Goal: Information Seeking & Learning: Learn about a topic

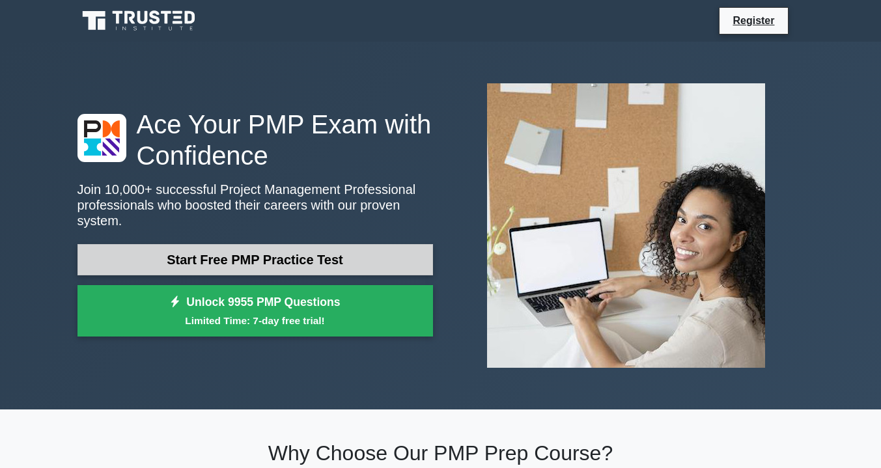
click at [301, 257] on link "Start Free PMP Practice Test" at bounding box center [254, 259] width 355 height 31
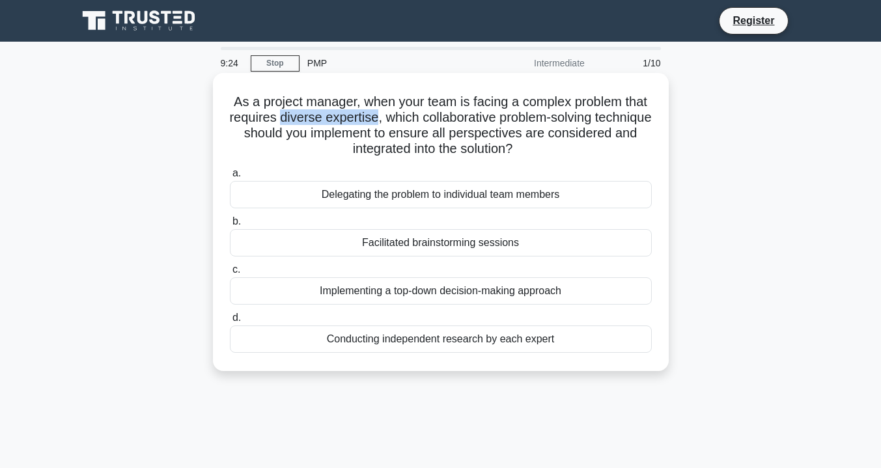
drag, startPoint x: 319, startPoint y: 119, endPoint x: 415, endPoint y: 119, distance: 96.4
click at [415, 119] on h5 "As a project manager, when your team is facing a complex problem that requires …" at bounding box center [441, 126] width 424 height 64
drag, startPoint x: 375, startPoint y: 240, endPoint x: 514, endPoint y: 238, distance: 138.7
click at [514, 238] on div "Facilitated brainstorming sessions" at bounding box center [441, 242] width 422 height 27
click at [303, 247] on div "Facilitated brainstorming sessions" at bounding box center [441, 242] width 422 height 27
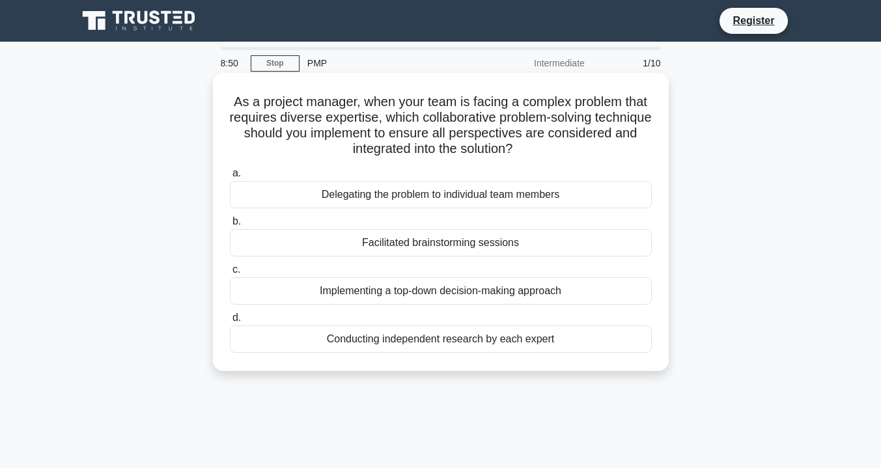
click at [230, 226] on input "b. Facilitated brainstorming sessions" at bounding box center [230, 221] width 0 height 8
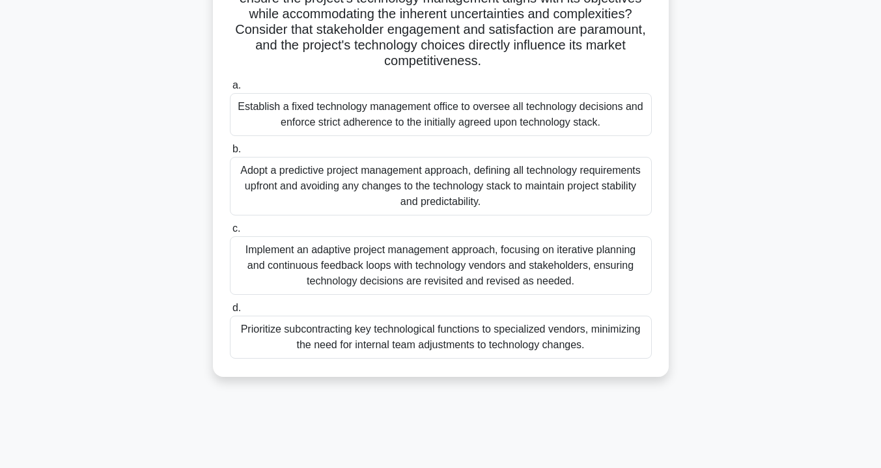
scroll to position [235, 0]
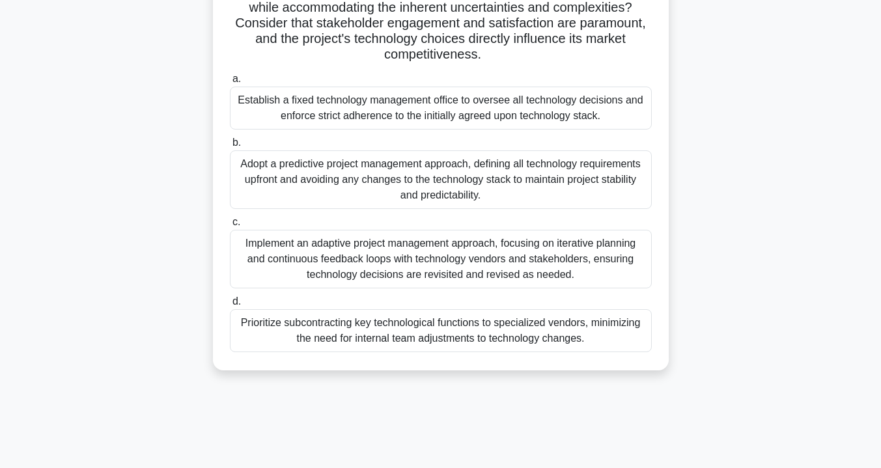
click at [483, 249] on div "Implement an adaptive project management approach, focusing on iterative planni…" at bounding box center [441, 259] width 422 height 59
click at [230, 227] on input "c. Implement an adaptive project management approach, focusing on iterative pla…" at bounding box center [230, 222] width 0 height 8
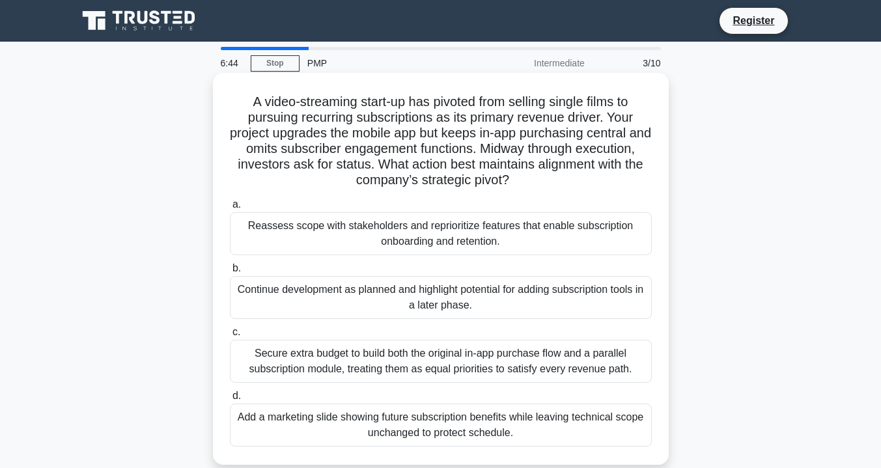
scroll to position [130, 0]
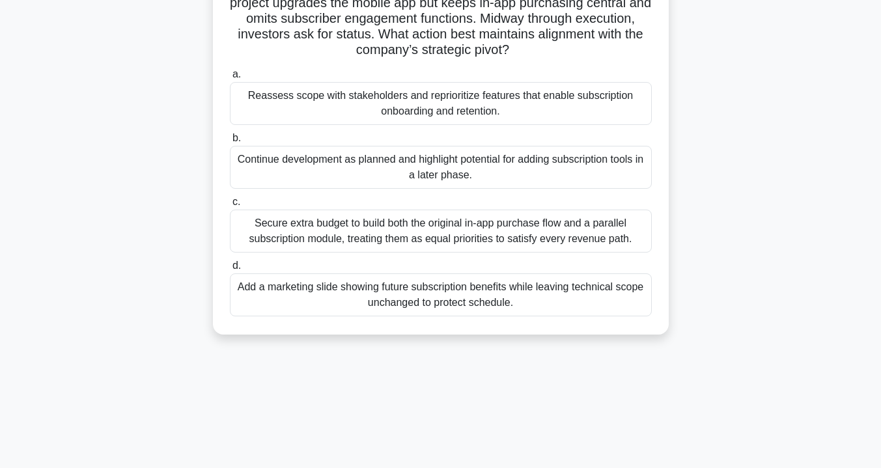
click at [517, 100] on div "Reassess scope with stakeholders and reprioritize features that enable subscrip…" at bounding box center [441, 103] width 422 height 43
click at [230, 79] on input "a. Reassess scope with stakeholders and reprioritize features that enable subsc…" at bounding box center [230, 74] width 0 height 8
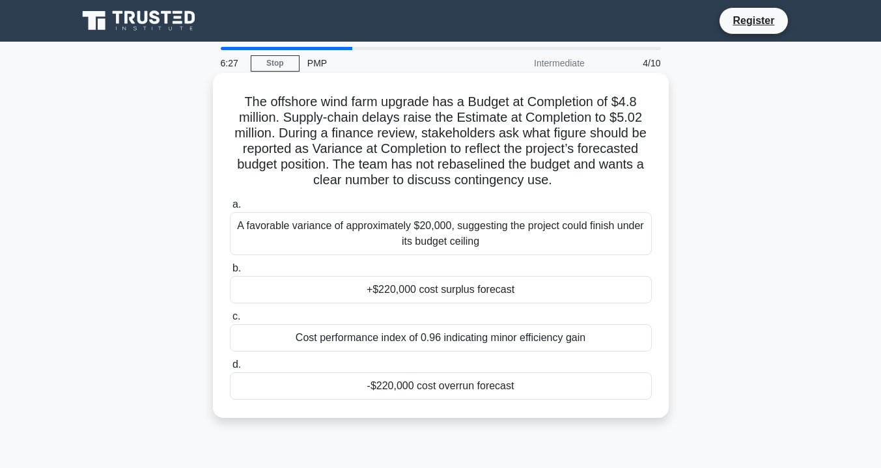
scroll to position [0, 0]
drag, startPoint x: 617, startPoint y: 100, endPoint x: 645, endPoint y: 100, distance: 28.0
click at [645, 100] on h5 "The offshore wind farm upgrade has a Budget at Completion of $4.8 million. Supp…" at bounding box center [441, 141] width 424 height 95
click at [538, 333] on div "Cost performance index of 0.96 indicating minor efficiency gain" at bounding box center [441, 337] width 422 height 27
click at [230, 321] on input "c. Cost performance index of 0.96 indicating minor efficiency gain" at bounding box center [230, 317] width 0 height 8
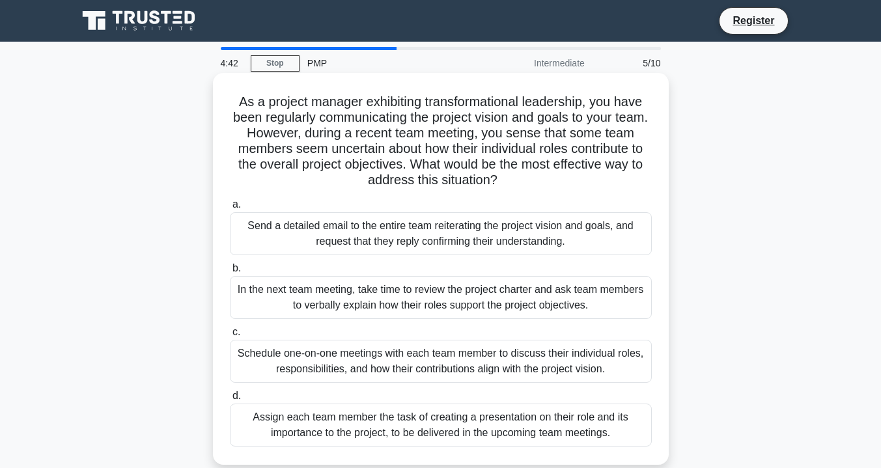
scroll to position [130, 0]
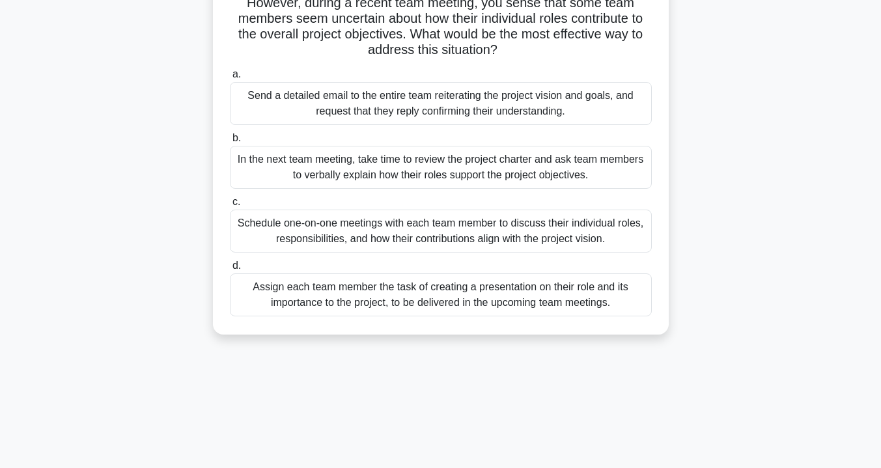
click at [588, 163] on div "In the next team meeting, take time to review the project charter and ask team …" at bounding box center [441, 167] width 422 height 43
click at [230, 143] on input "b. In the next team meeting, take time to review the project charter and ask te…" at bounding box center [230, 138] width 0 height 8
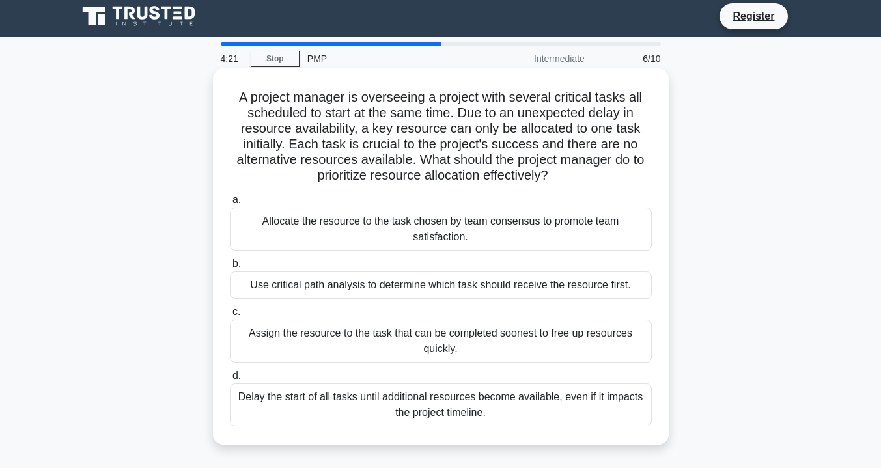
scroll to position [0, 0]
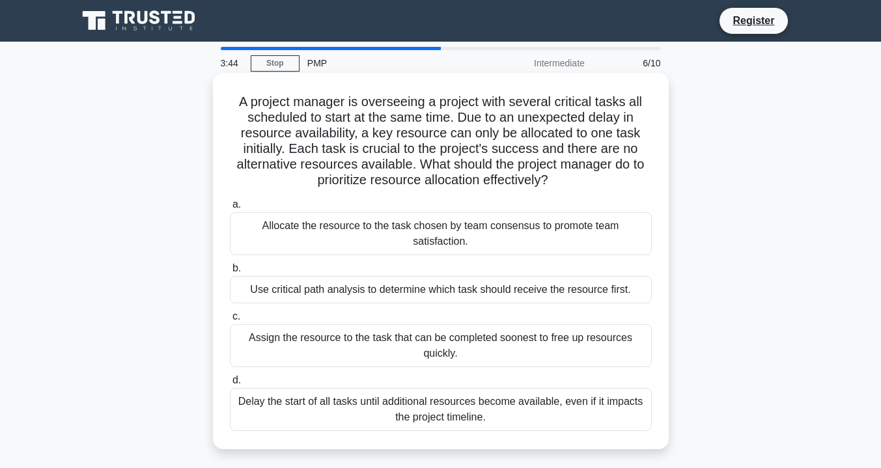
click at [428, 298] on div "Use critical path analysis to determine which task should receive the resource …" at bounding box center [441, 289] width 422 height 27
click at [230, 273] on input "b. Use critical path analysis to determine which task should receive the resour…" at bounding box center [230, 268] width 0 height 8
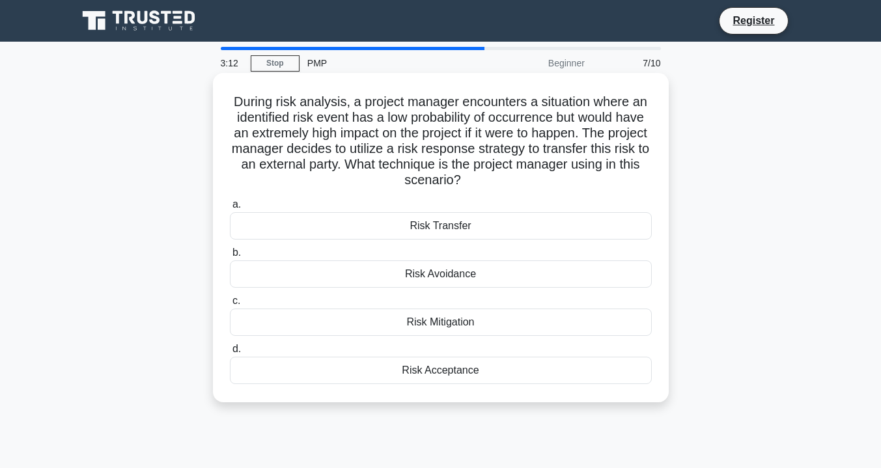
click at [467, 232] on div "Risk Transfer" at bounding box center [441, 225] width 422 height 27
click at [436, 225] on div "Risk Transfer" at bounding box center [441, 225] width 422 height 27
click at [235, 207] on span "a." at bounding box center [236, 204] width 8 height 11
click at [230, 207] on input "a. Risk Transfer" at bounding box center [230, 205] width 0 height 8
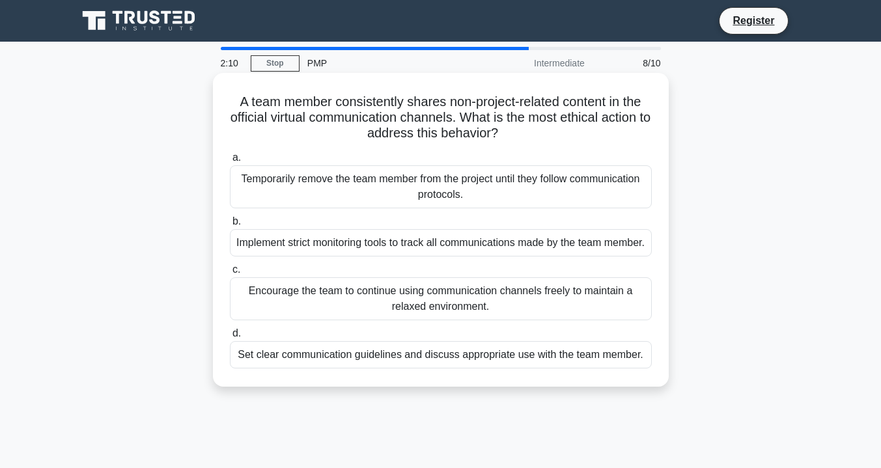
click at [601, 369] on div "Set clear communication guidelines and discuss appropriate use with the team me…" at bounding box center [441, 354] width 422 height 27
click at [230, 338] on input "d. Set clear communication guidelines and discuss appropriate use with the team…" at bounding box center [230, 333] width 0 height 8
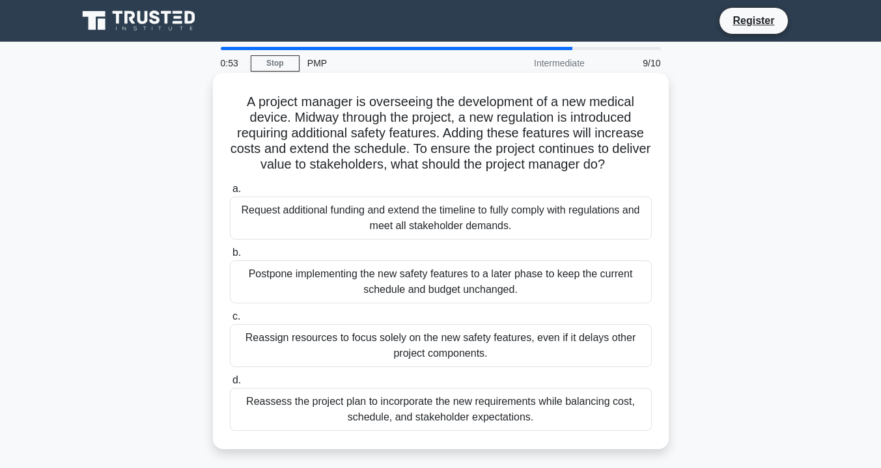
click at [457, 408] on div "Reassess the project plan to incorporate the new requirements while balancing c…" at bounding box center [441, 409] width 422 height 43
click at [230, 385] on input "d. Reassess the project plan to incorporate the new requirements while balancin…" at bounding box center [230, 380] width 0 height 8
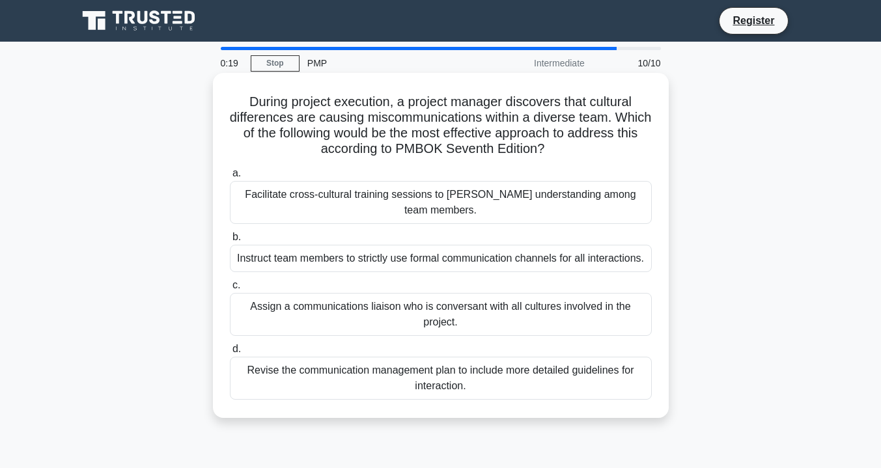
click at [493, 199] on div "Facilitate cross-cultural training sessions to foster understanding among team …" at bounding box center [441, 202] width 422 height 43
click at [230, 178] on input "a. Facilitate cross-cultural training sessions to foster understanding among te…" at bounding box center [230, 173] width 0 height 8
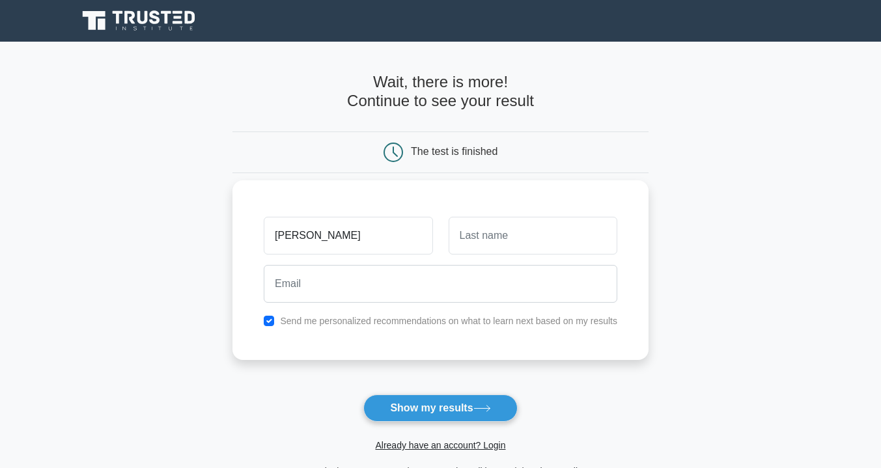
type input "[PERSON_NAME]"
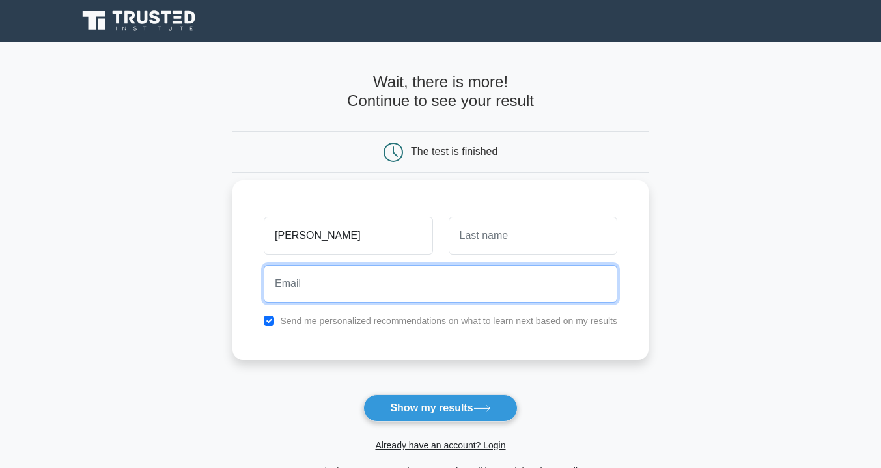
click at [460, 290] on input "email" at bounding box center [441, 284] width 354 height 38
type input "[EMAIL_ADDRESS][DOMAIN_NAME]"
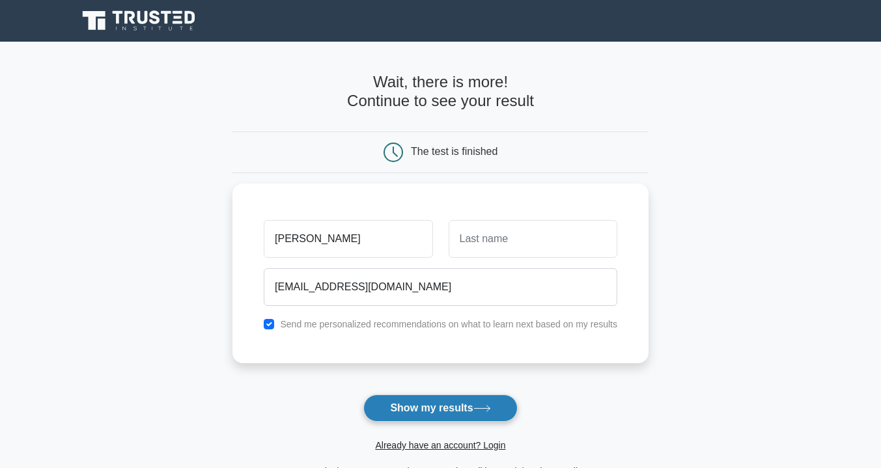
click at [448, 414] on button "Show my results" at bounding box center [440, 408] width 154 height 27
type input "[DEMOGRAPHIC_DATA]"
click at [445, 413] on button "Show my results" at bounding box center [440, 408] width 154 height 27
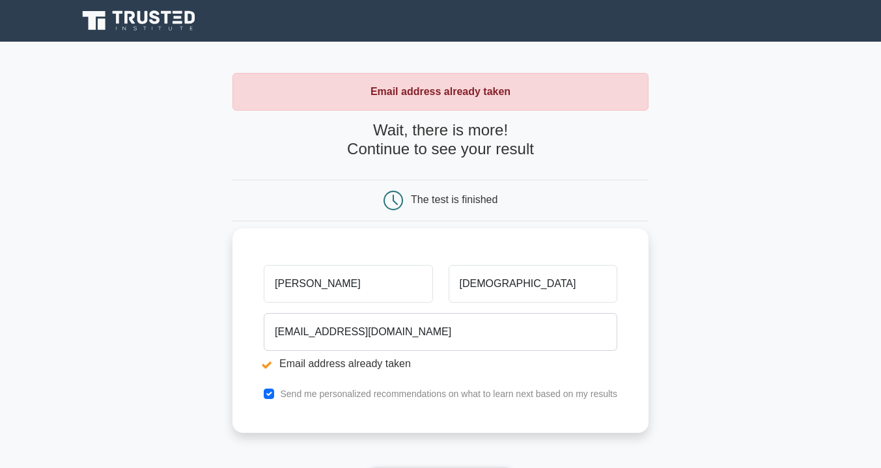
scroll to position [130, 0]
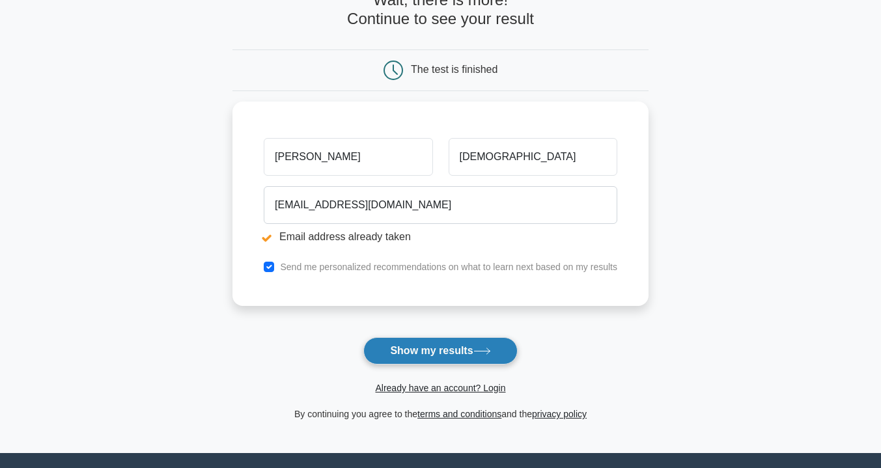
click at [436, 357] on button "Show my results" at bounding box center [440, 350] width 154 height 27
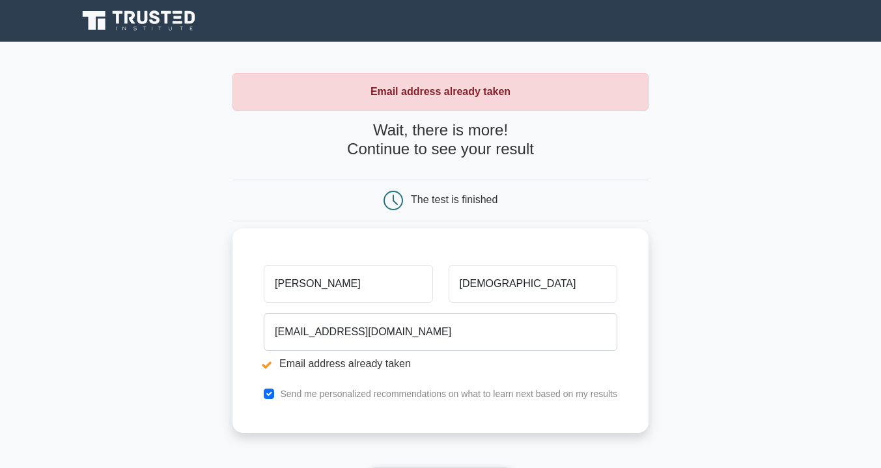
scroll to position [130, 0]
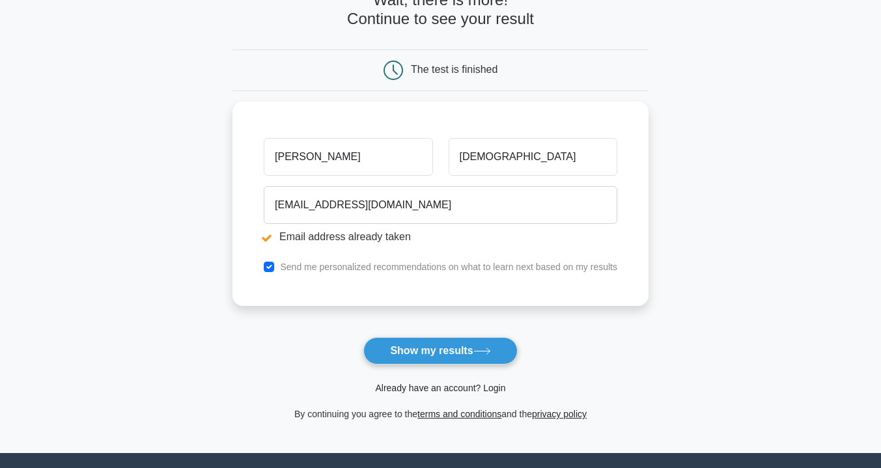
click at [452, 391] on link "Already have an account? Login" at bounding box center [440, 388] width 130 height 10
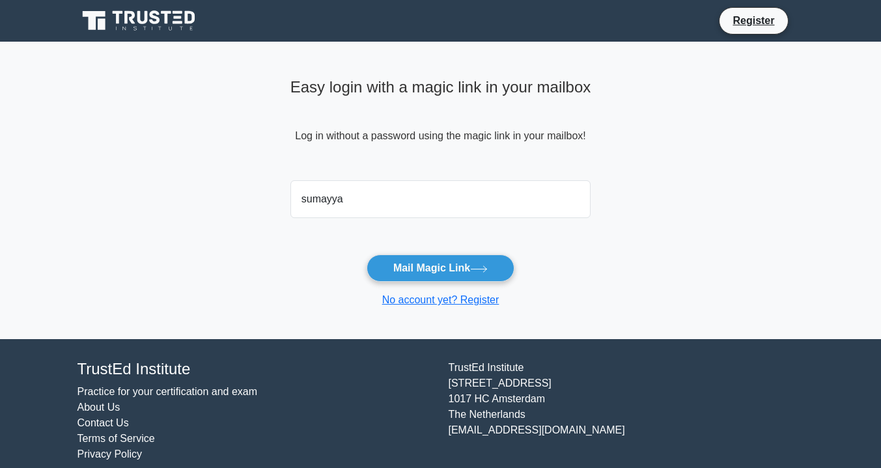
type input "[EMAIL_ADDRESS][DOMAIN_NAME]"
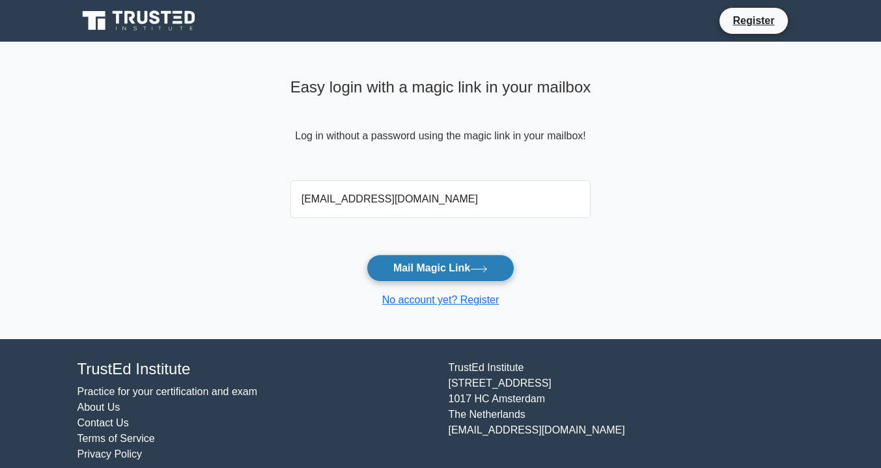
click at [477, 272] on icon at bounding box center [479, 269] width 18 height 7
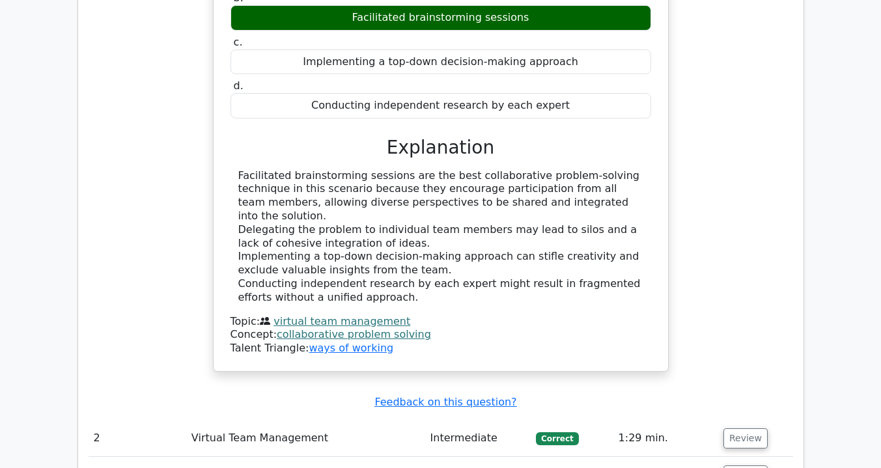
scroll to position [1432, 0]
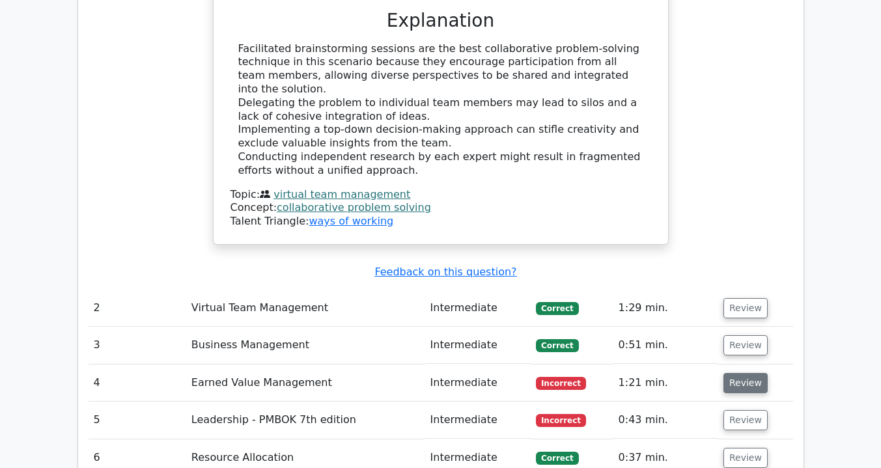
click at [748, 373] on button "Review" at bounding box center [745, 383] width 44 height 20
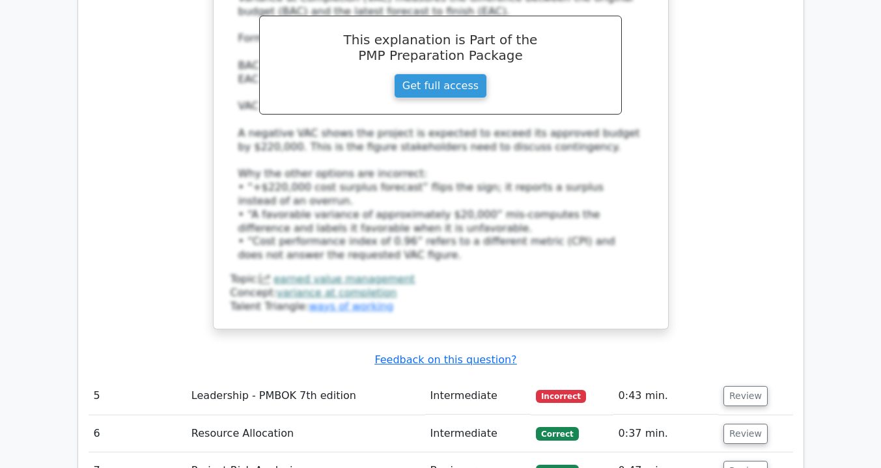
scroll to position [2214, 0]
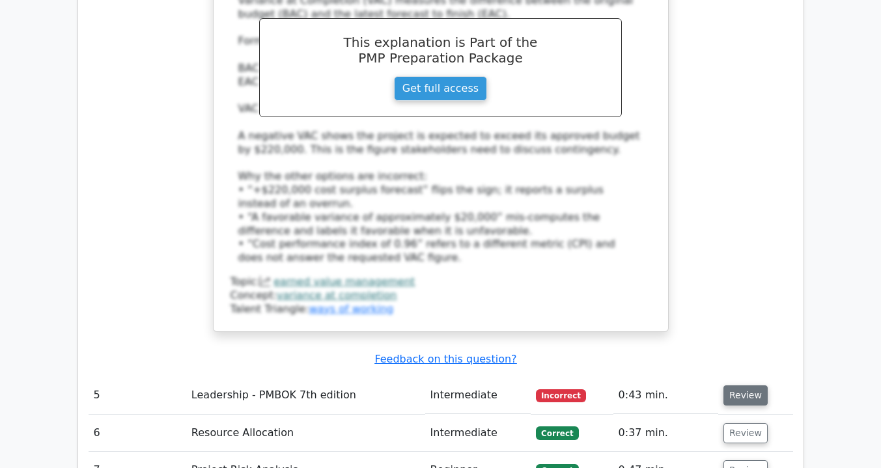
click at [736, 385] on button "Review" at bounding box center [745, 395] width 44 height 20
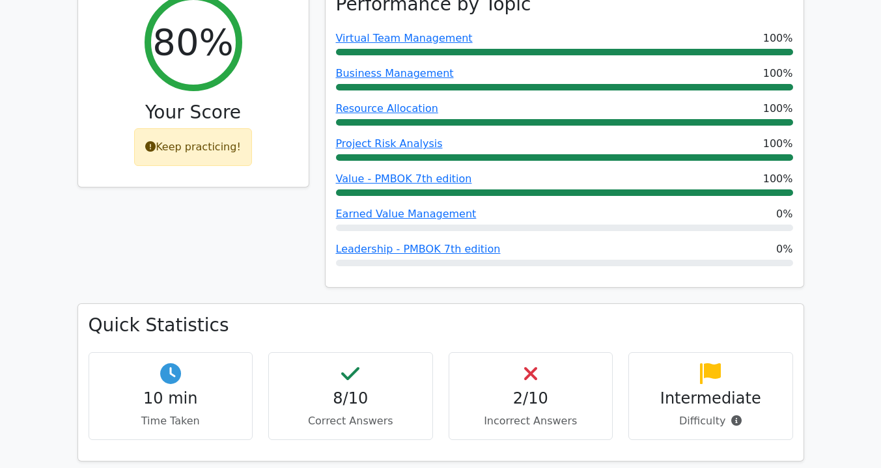
scroll to position [521, 0]
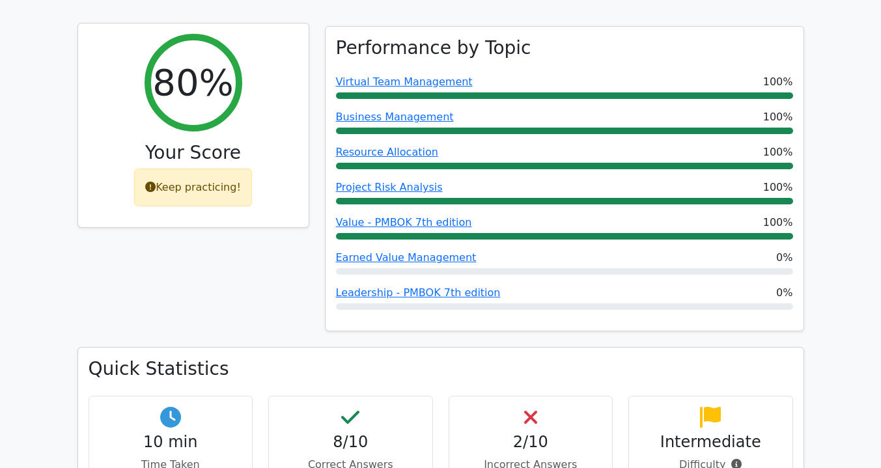
click at [191, 169] on div "Keep practicing!" at bounding box center [193, 188] width 118 height 38
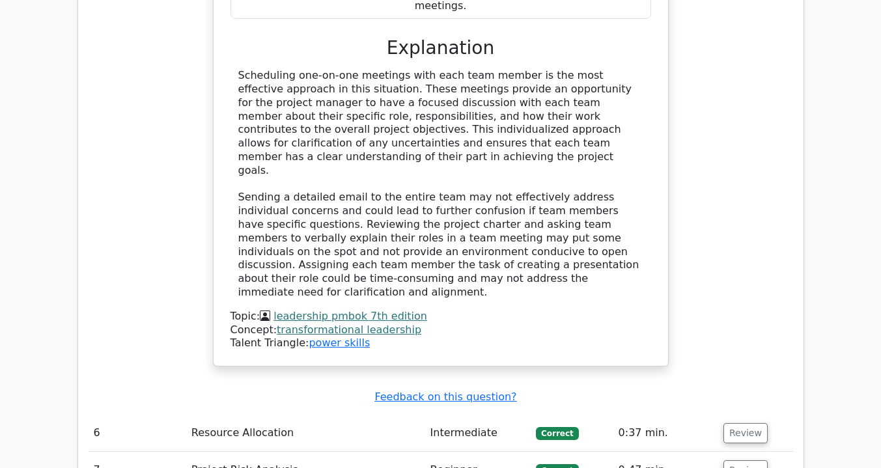
scroll to position [3619, 0]
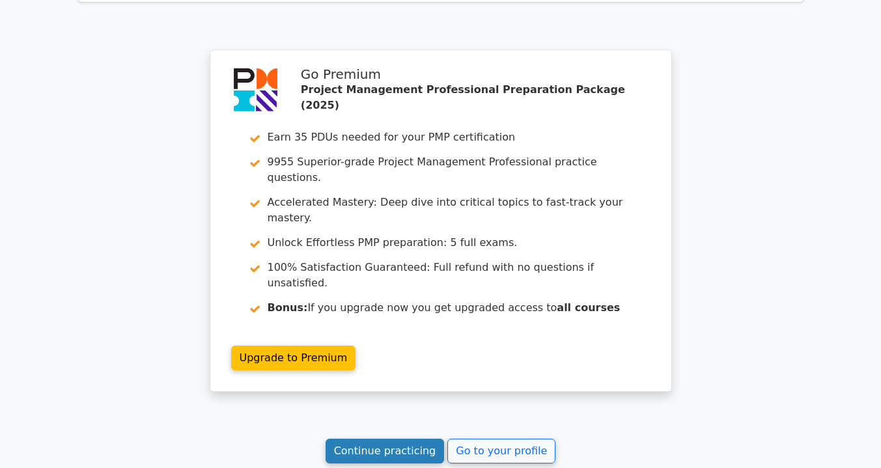
click at [400, 439] on link "Continue practicing" at bounding box center [385, 451] width 119 height 25
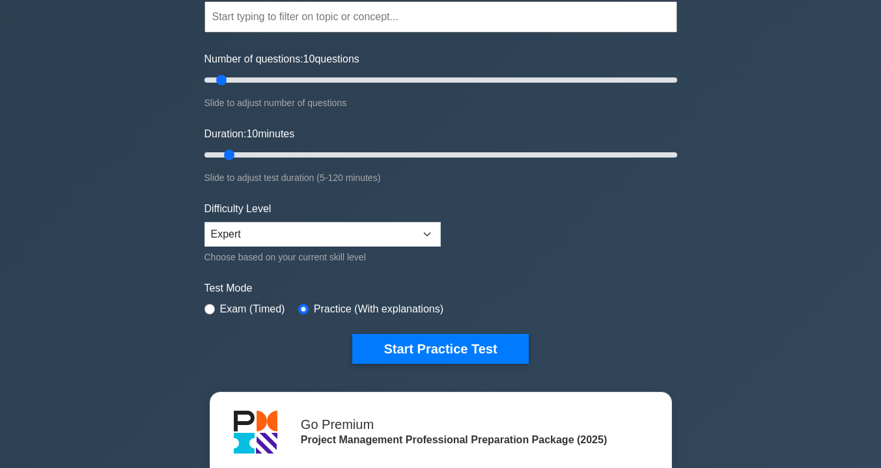
scroll to position [260, 0]
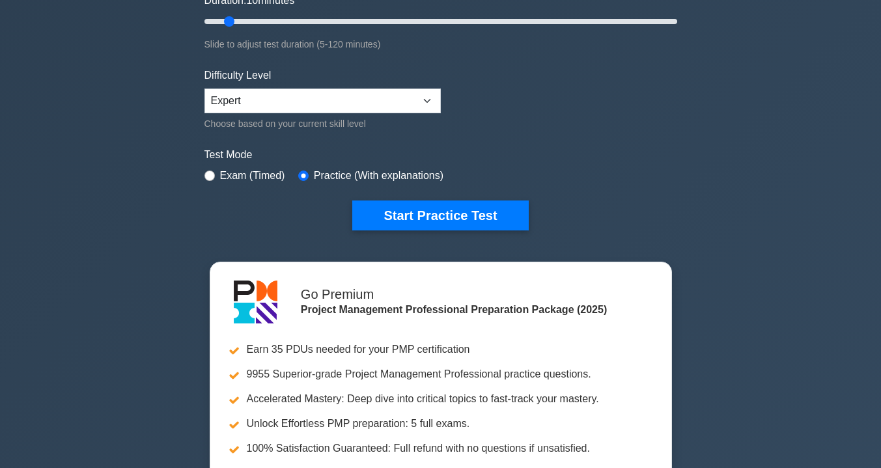
click at [231, 172] on label "Exam (Timed)" at bounding box center [252, 176] width 65 height 16
click at [210, 174] on input "radio" at bounding box center [209, 176] width 10 height 10
radio input "true"
click at [314, 169] on label "Practice (With explanations)" at bounding box center [379, 176] width 130 height 16
click at [305, 168] on div "Practice (With explanations)" at bounding box center [370, 176] width 145 height 16
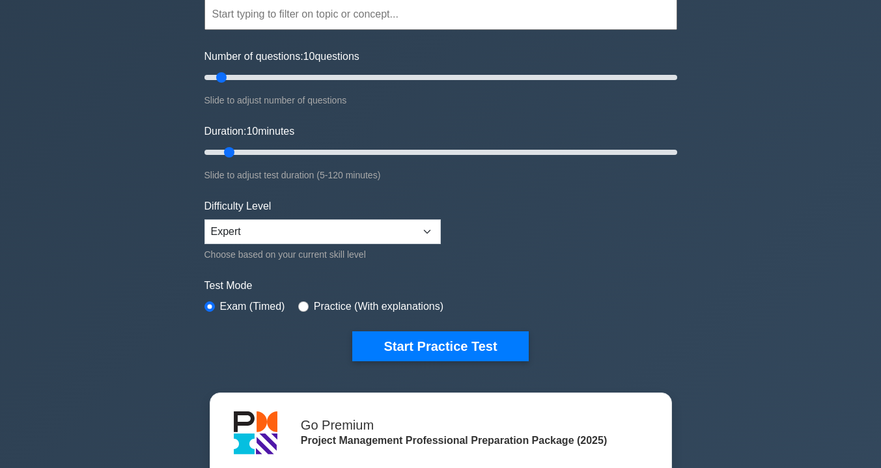
scroll to position [0, 0]
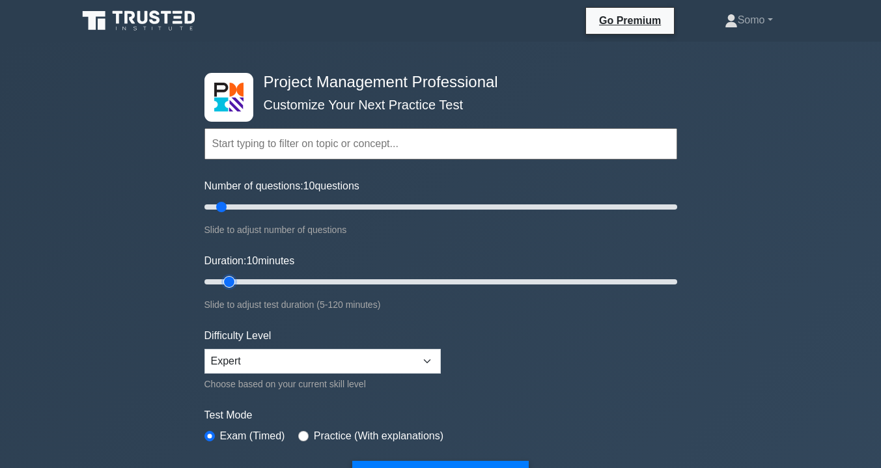
click at [239, 281] on input "Duration: 10 minutes" at bounding box center [440, 282] width 473 height 16
click at [246, 279] on input "Duration: 10 minutes" at bounding box center [440, 282] width 473 height 16
type input "15"
click at [243, 279] on input "Duration: 15 minutes" at bounding box center [440, 282] width 473 height 16
click at [239, 208] on input "Number of questions: 15 questions" at bounding box center [440, 207] width 473 height 16
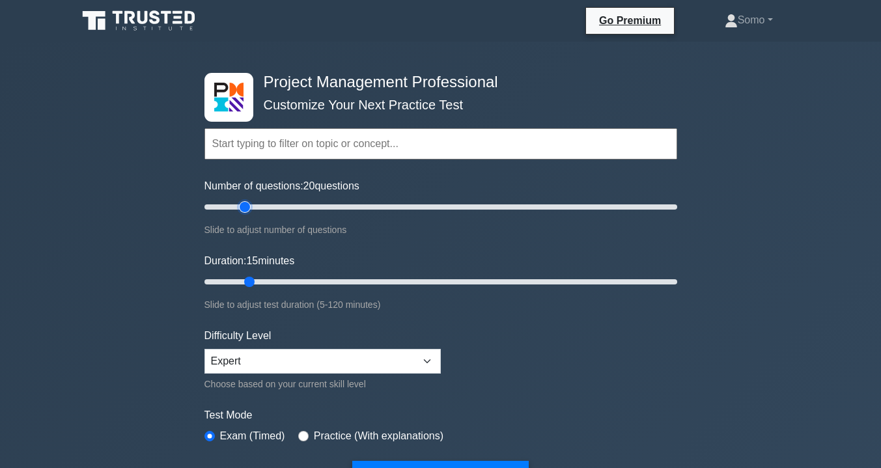
click at [245, 205] on input "Number of questions: 20 questions" at bounding box center [440, 207] width 473 height 16
click at [240, 205] on input "Number of questions: 20 questions" at bounding box center [440, 207] width 473 height 16
type input "15"
click at [236, 205] on input "Number of questions: 15 questions" at bounding box center [440, 207] width 473 height 16
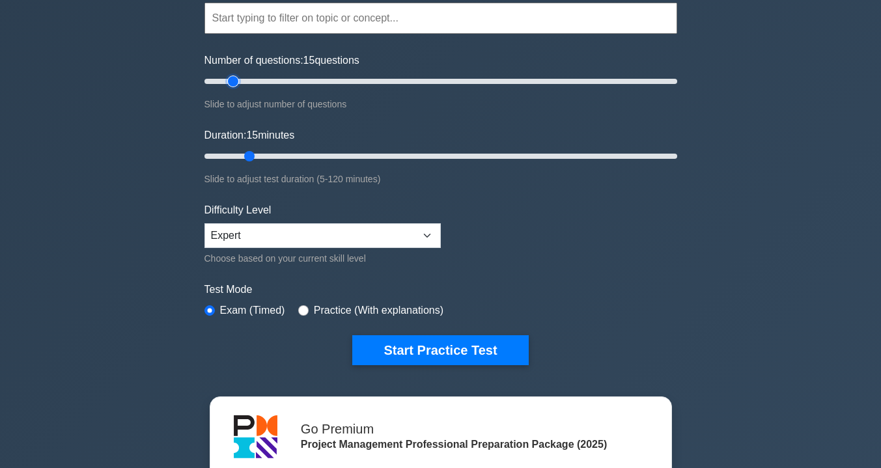
scroll to position [130, 0]
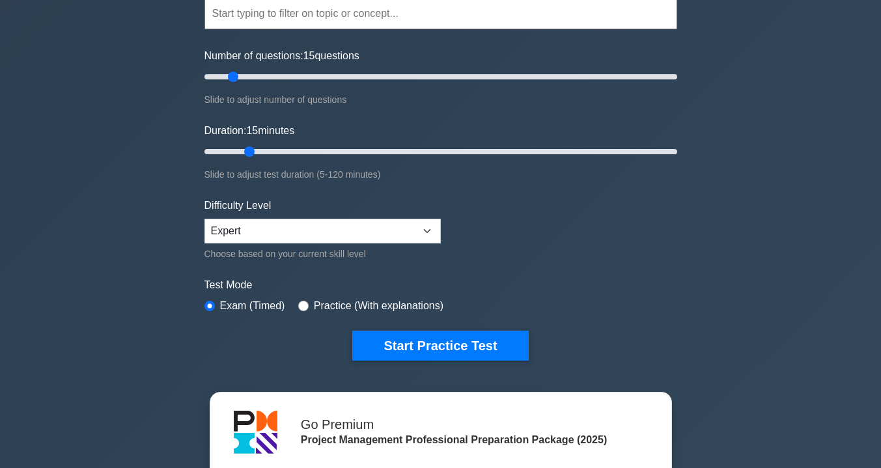
click at [344, 309] on label "Practice (With explanations)" at bounding box center [379, 306] width 130 height 16
click at [306, 305] on div "Practice (With explanations)" at bounding box center [370, 306] width 145 height 16
click at [299, 303] on input "radio" at bounding box center [303, 306] width 10 height 10
radio input "true"
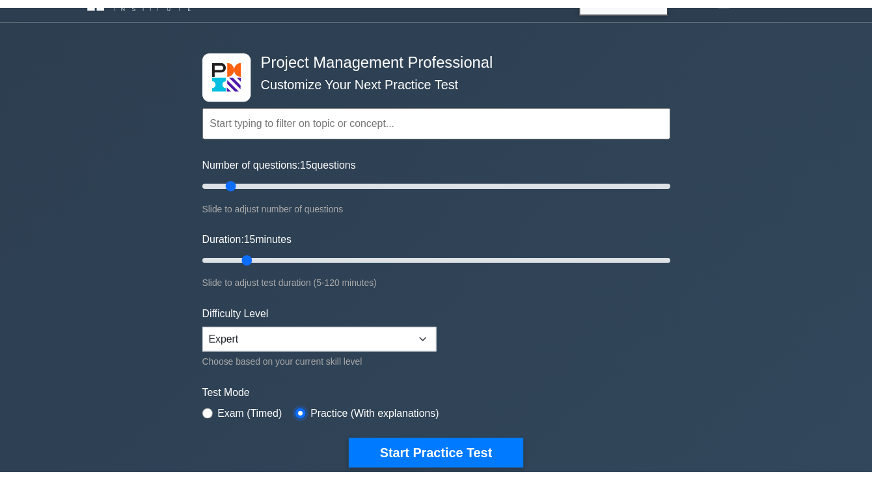
scroll to position [0, 0]
